Goal: Check status: Check status

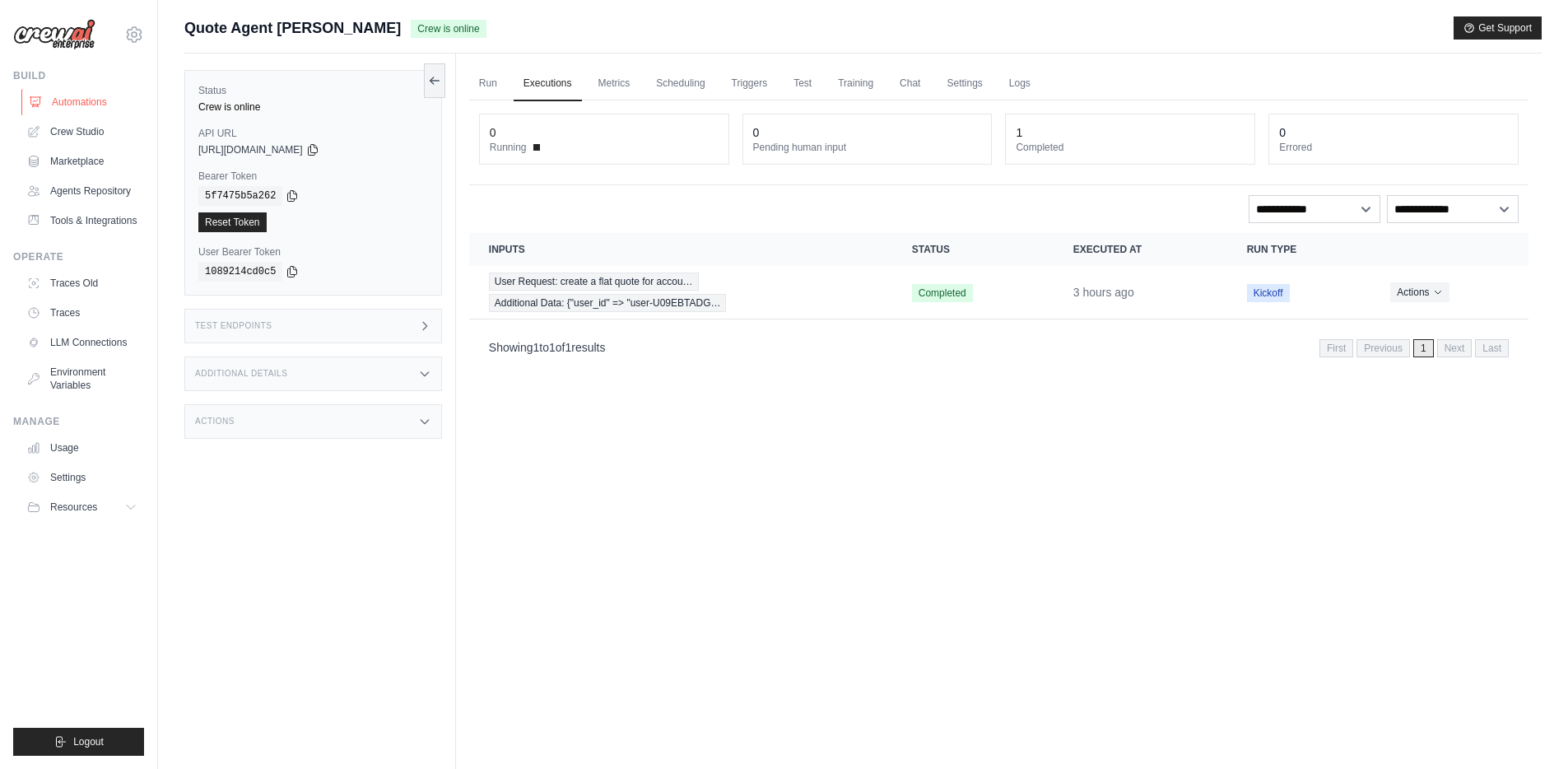
click at [79, 102] on link "Automations" at bounding box center [84, 102] width 124 height 27
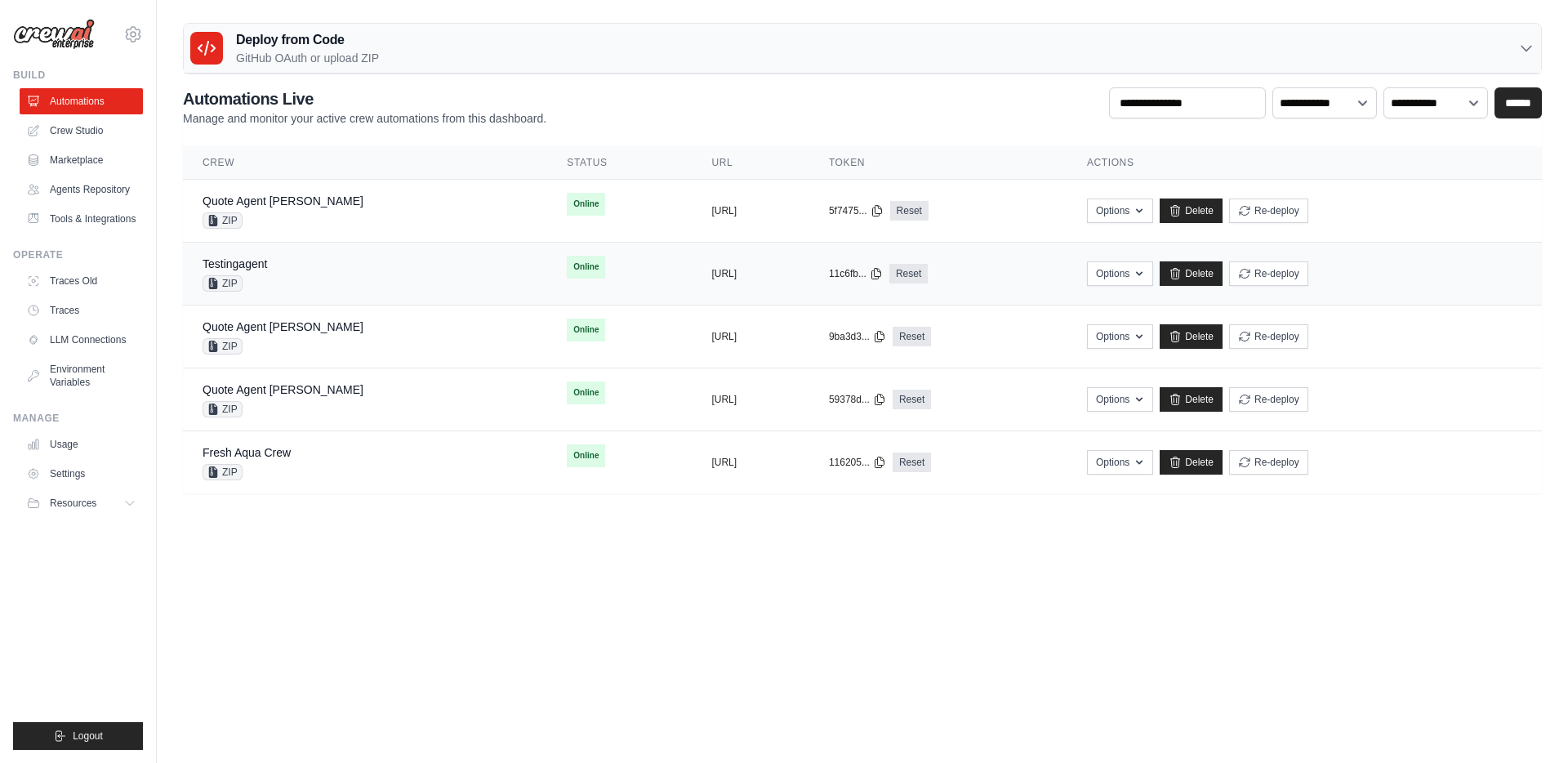
click at [547, 264] on td "Online" at bounding box center [619, 266] width 145 height 49
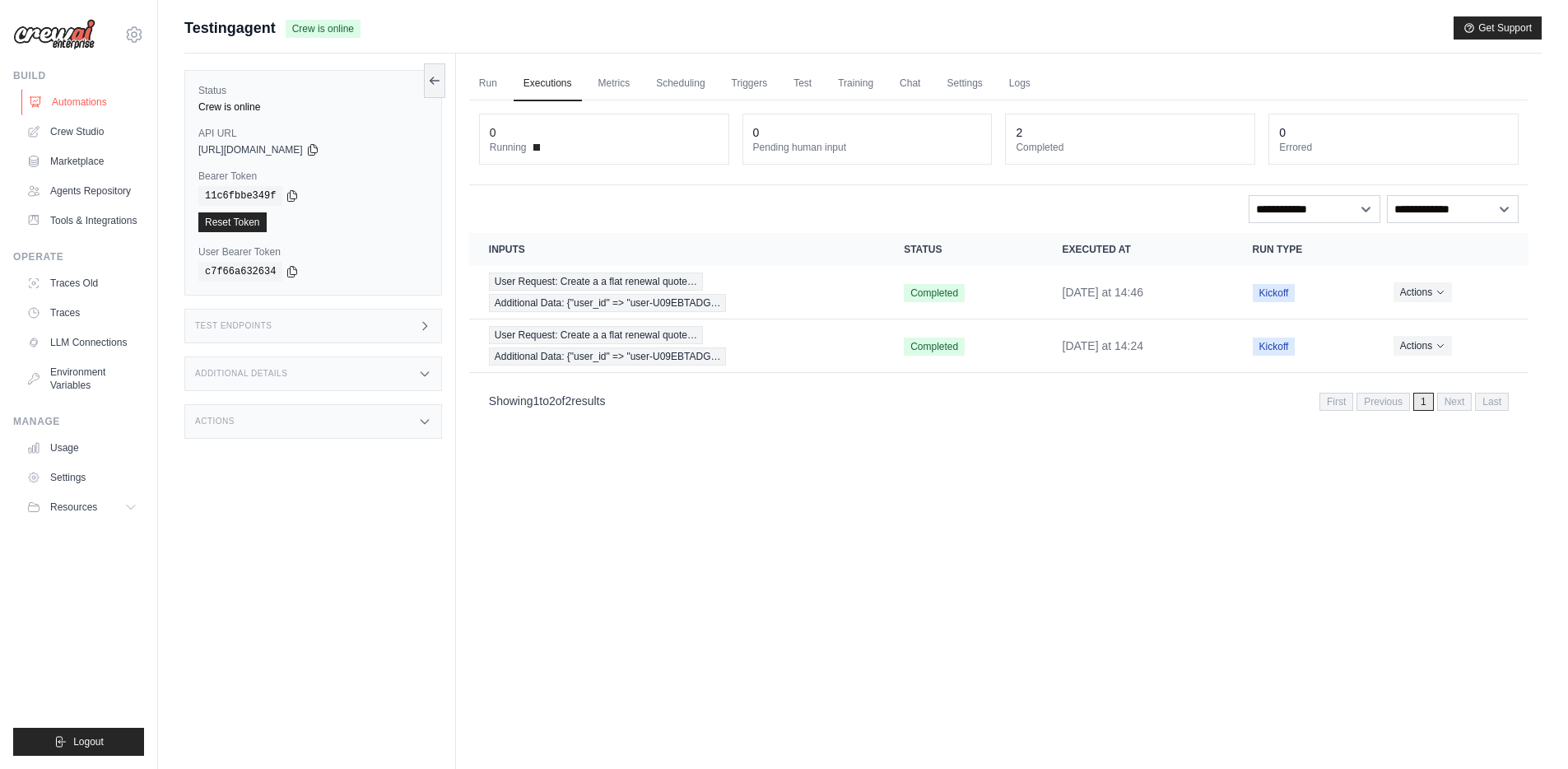
click at [67, 104] on link "Automations" at bounding box center [84, 102] width 124 height 27
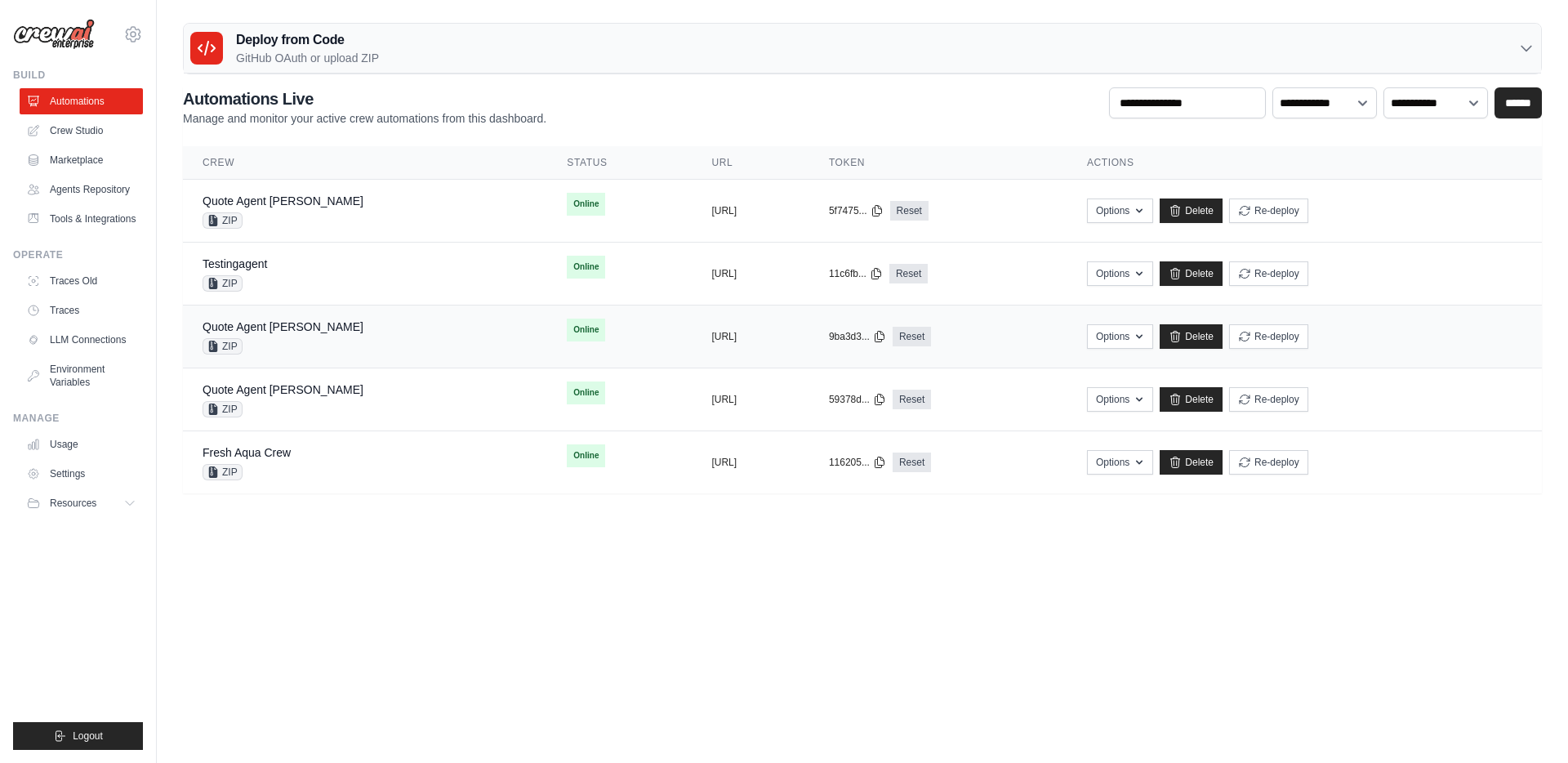
click at [547, 327] on td "Online" at bounding box center [619, 330] width 145 height 49
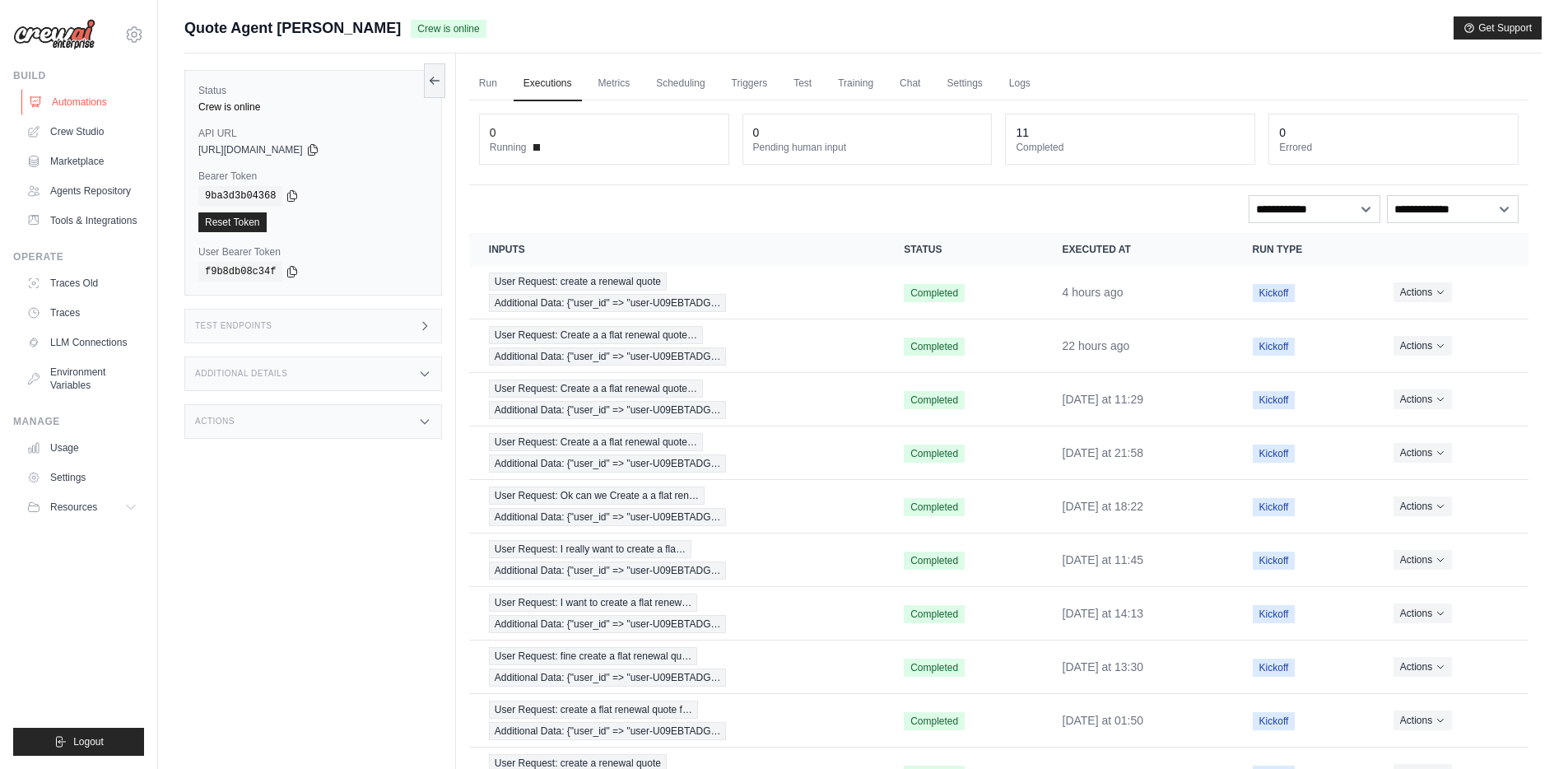
click at [82, 106] on link "Automations" at bounding box center [84, 102] width 124 height 27
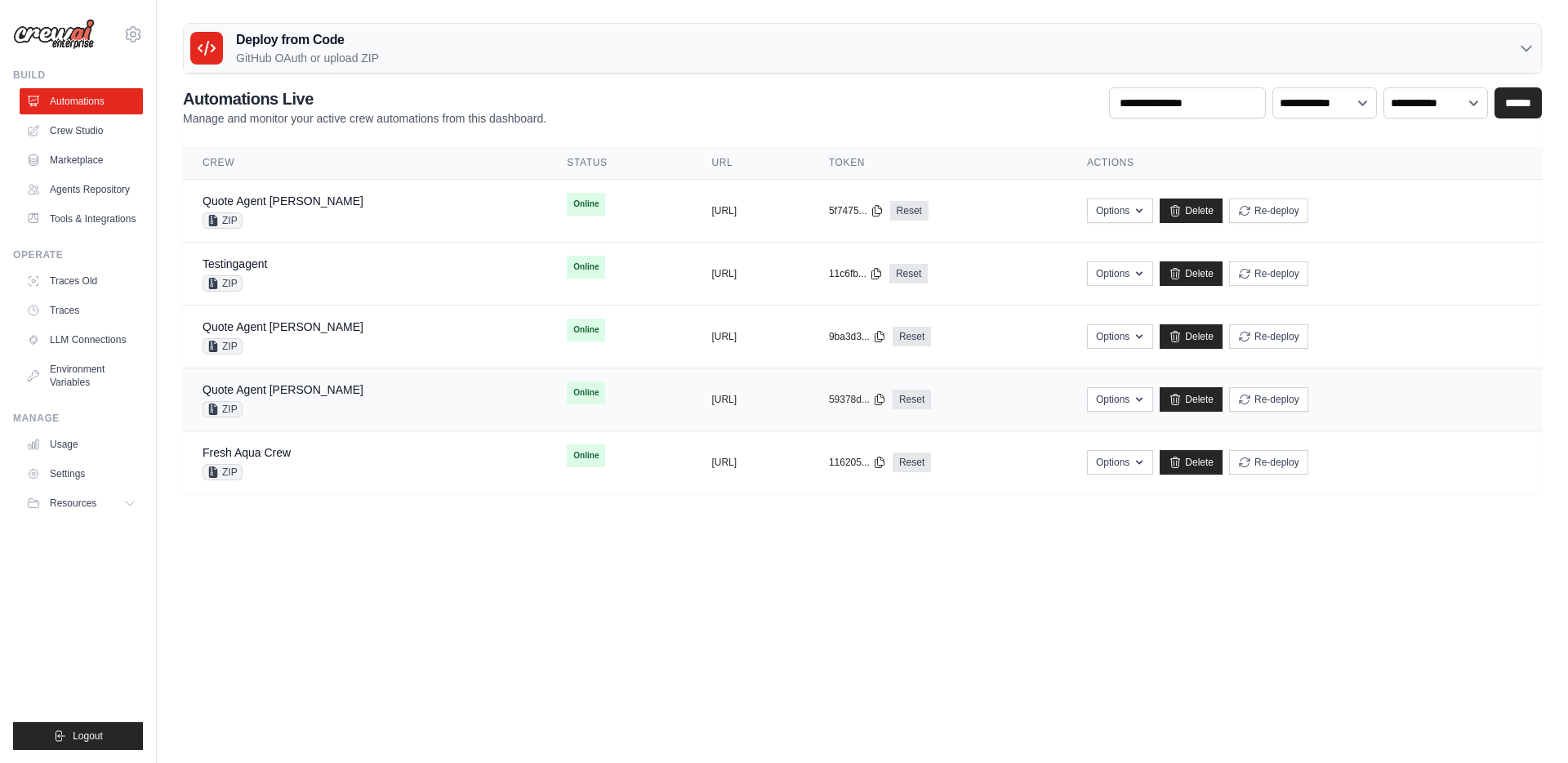
click at [392, 384] on div "Quote Agent Crewai ZIP" at bounding box center [365, 399] width 325 height 36
